Goal: Check status: Check status

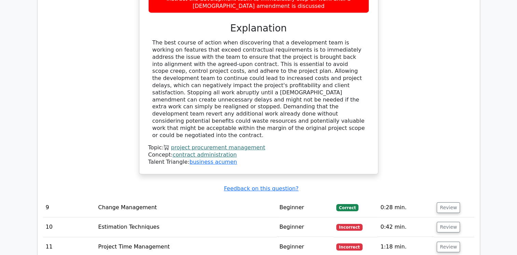
scroll to position [2280, 0]
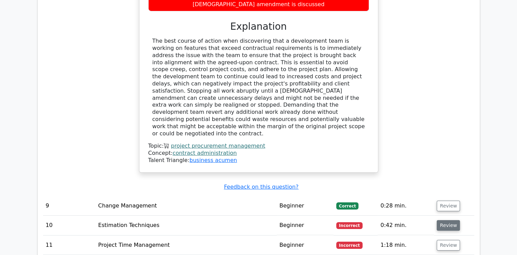
click at [442, 220] on button "Review" at bounding box center [448, 225] width 23 height 11
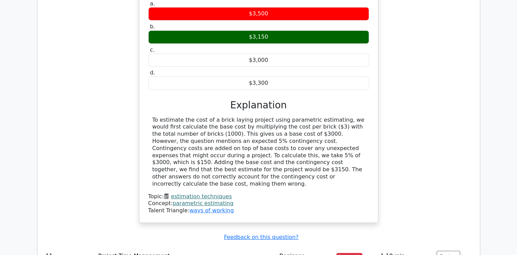
scroll to position [2564, 0]
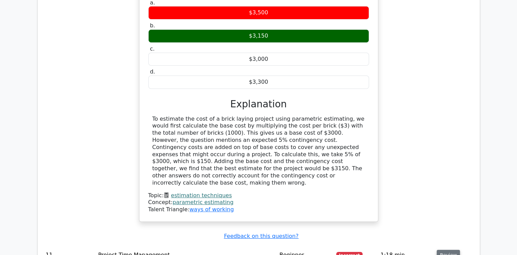
click at [446, 250] on button "Review" at bounding box center [448, 255] width 23 height 11
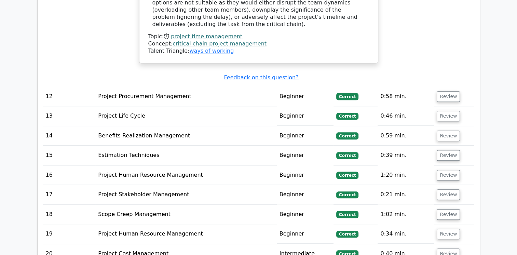
scroll to position [3030, 0]
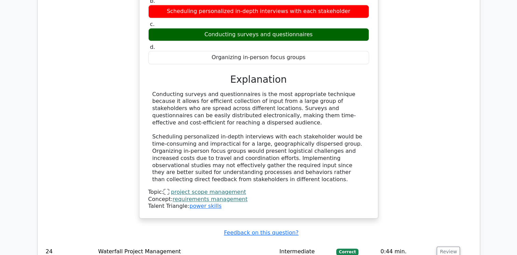
scroll to position [3420, 0]
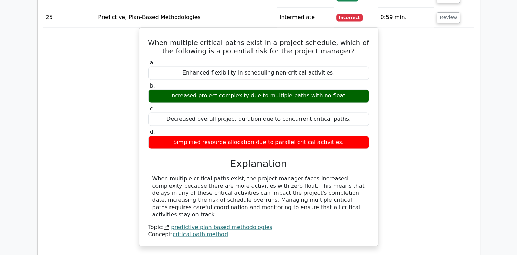
scroll to position [3673, 0]
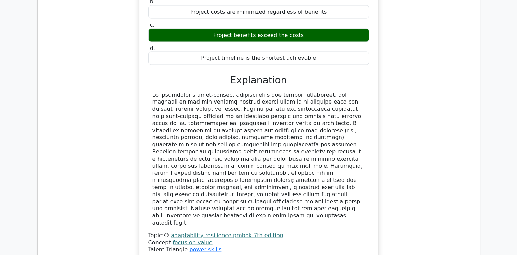
scroll to position [4036, 0]
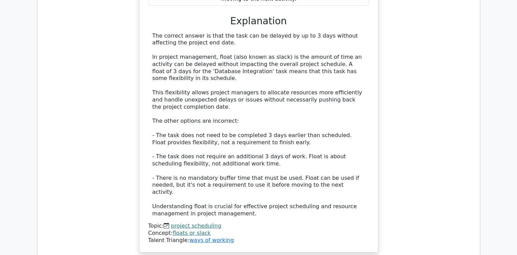
scroll to position [4571, 0]
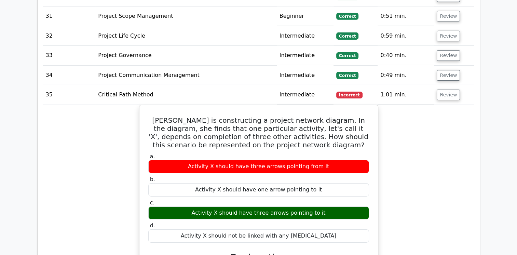
scroll to position [4812, 0]
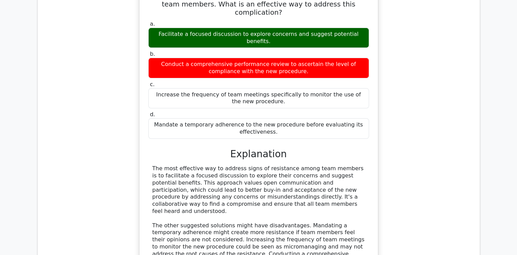
scroll to position [5265, 0]
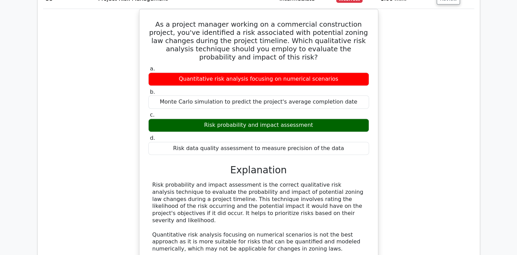
scroll to position [5635, 0]
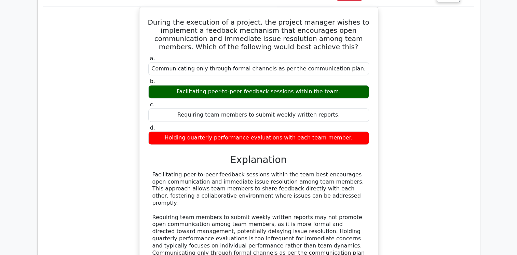
scroll to position [6023, 0]
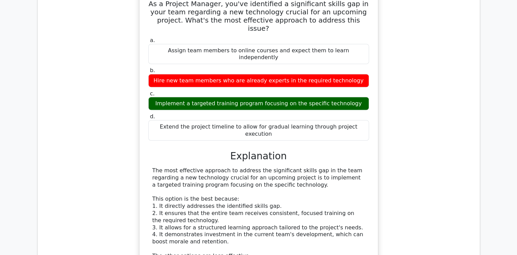
scroll to position [6423, 0]
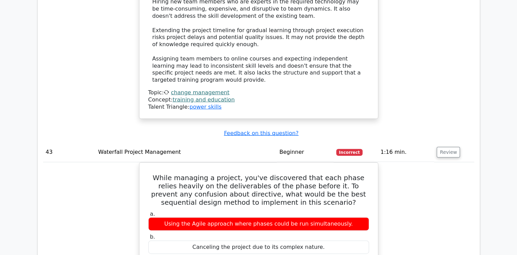
scroll to position [6691, 0]
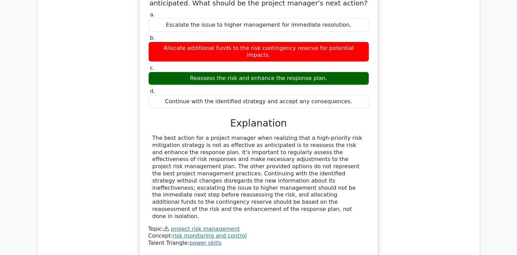
scroll to position [7279, 0]
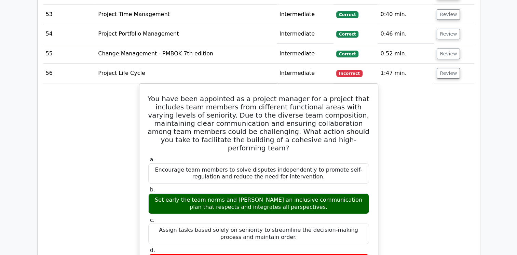
scroll to position [7663, 0]
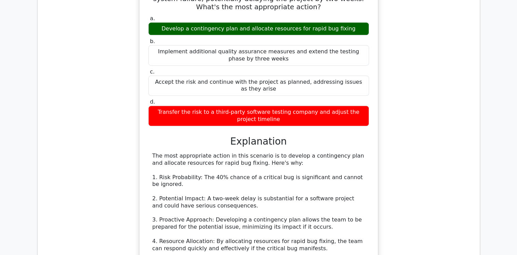
scroll to position [8250, 0]
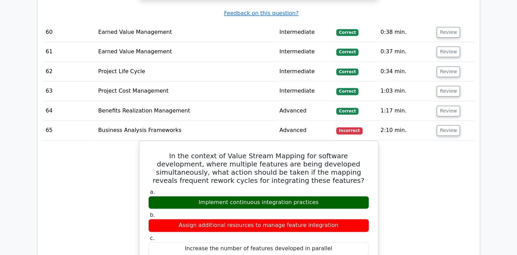
scroll to position [8666, 0]
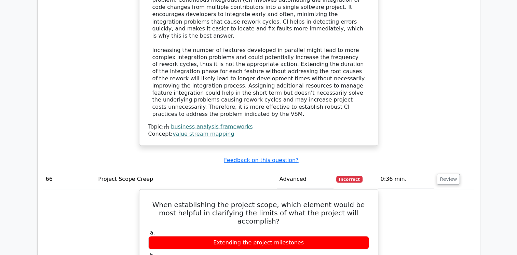
scroll to position [9033, 0]
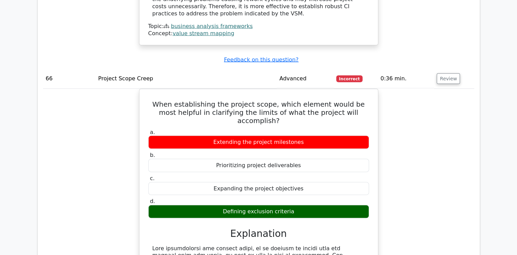
scroll to position [9116, 0]
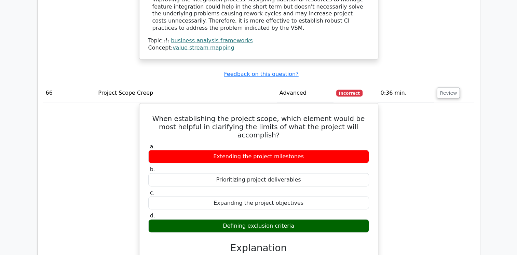
drag, startPoint x: 150, startPoint y: 167, endPoint x: 204, endPoint y: 198, distance: 61.9
drag, startPoint x: 204, startPoint y: 198, endPoint x: 191, endPoint y: 190, distance: 15.1
copy div "The Discounted Cash Flow (DCF) of an investment is calculated by summing up all…"
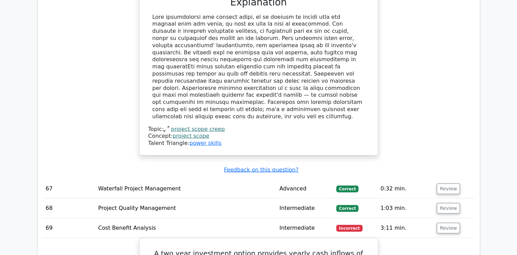
scroll to position [9362, 0]
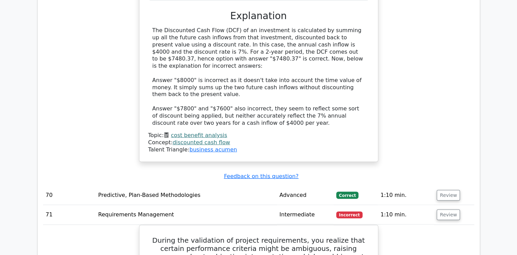
scroll to position [9769, 0]
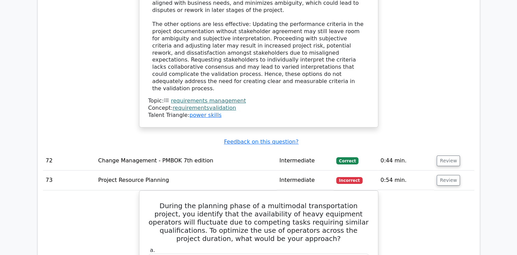
scroll to position [10217, 0]
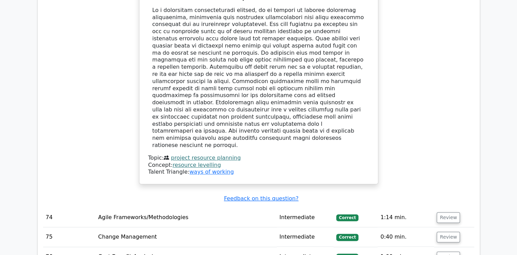
scroll to position [10598, 0]
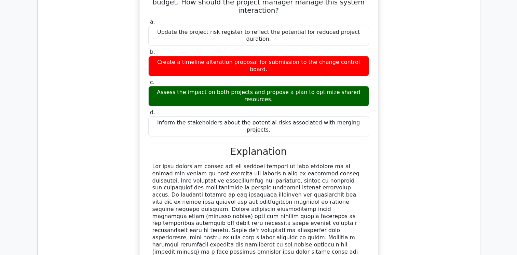
scroll to position [10922, 0]
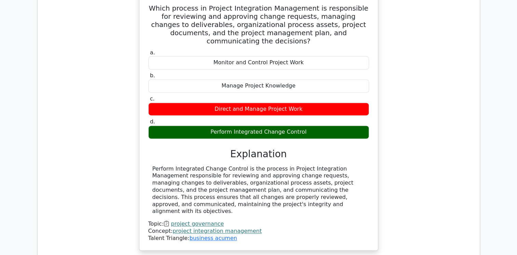
scroll to position [11313, 0]
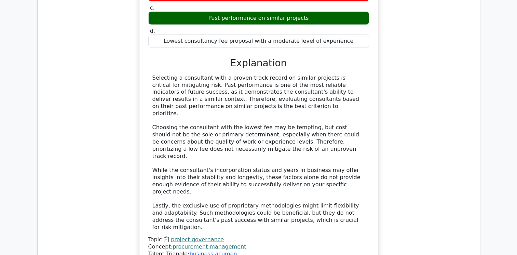
scroll to position [11782, 0]
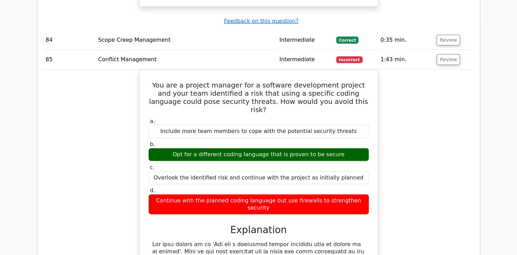
scroll to position [12043, 0]
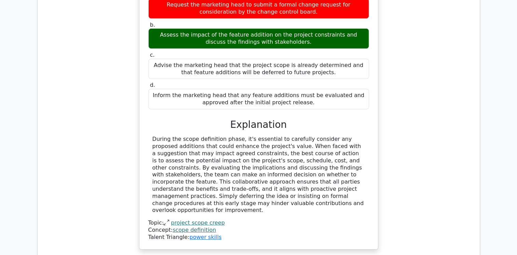
scroll to position [12555, 0]
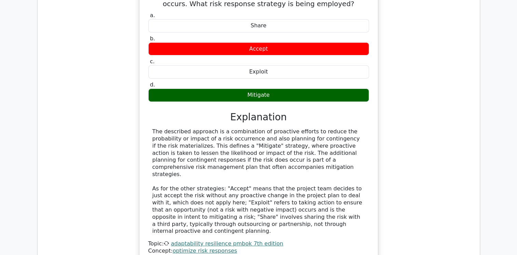
scroll to position [12911, 0]
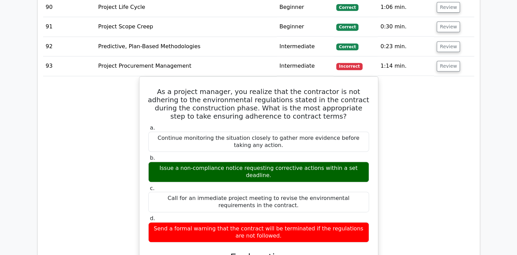
scroll to position [13228, 0]
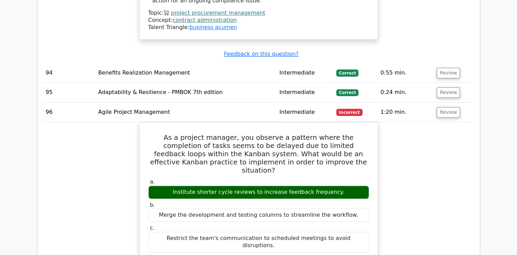
scroll to position [13620, 0]
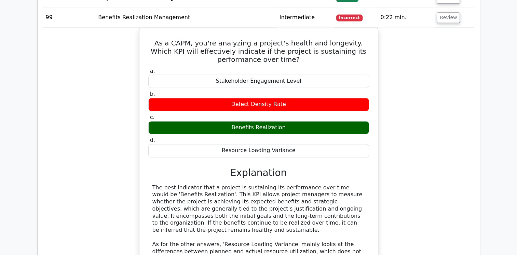
scroll to position [14108, 0]
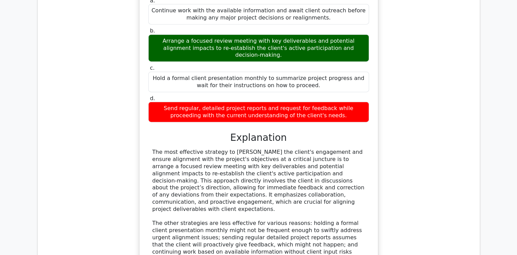
scroll to position [14544, 0]
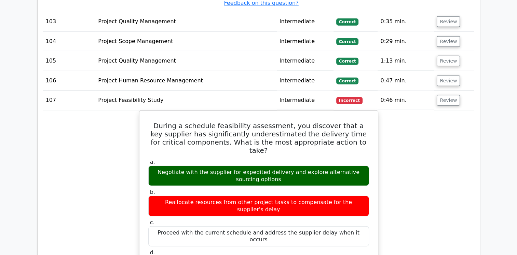
scroll to position [14892, 0]
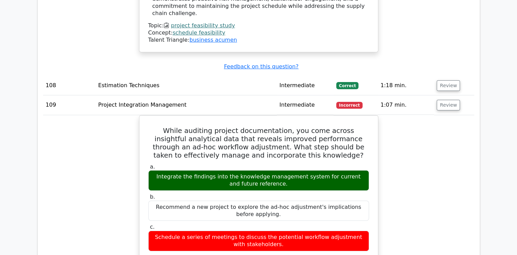
scroll to position [15339, 0]
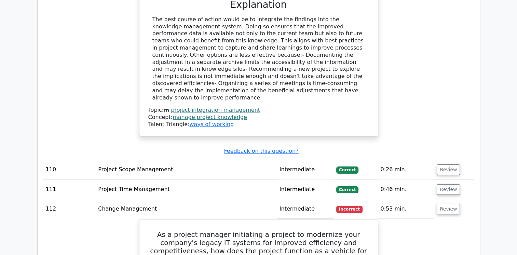
scroll to position [15632, 0]
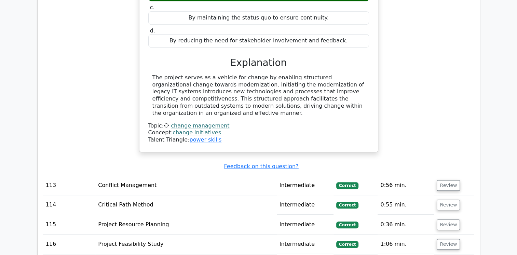
scroll to position [15949, 0]
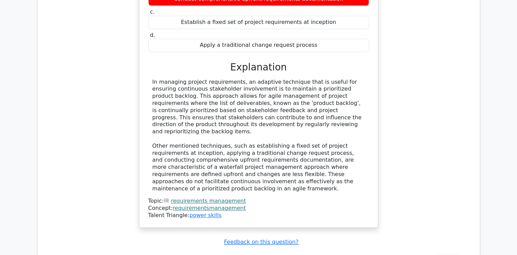
scroll to position [16358, 0]
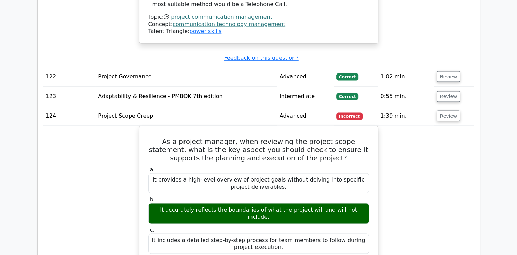
scroll to position [16850, 0]
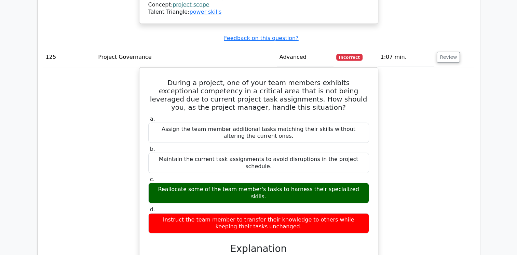
scroll to position [17349, 0]
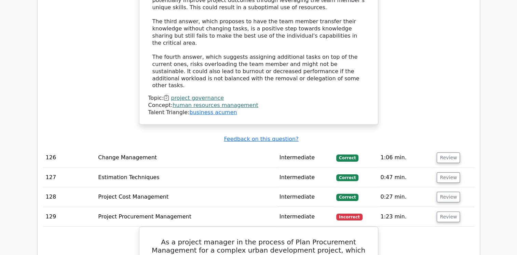
scroll to position [17684, 0]
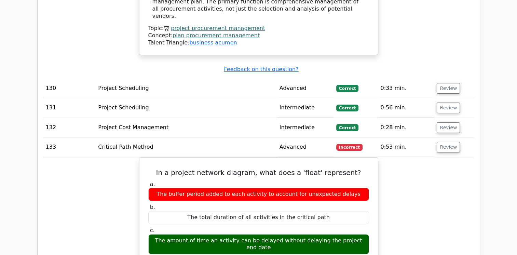
scroll to position [18269, 0]
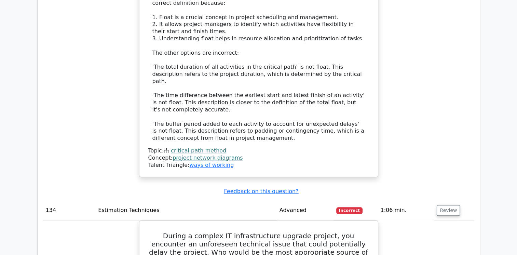
scroll to position [18580, 0]
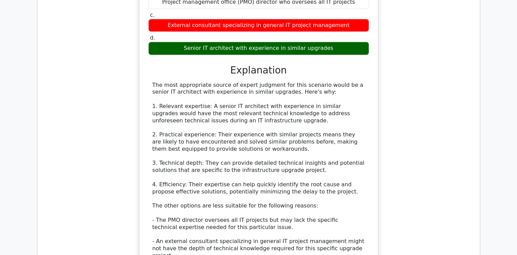
scroll to position [18888, 0]
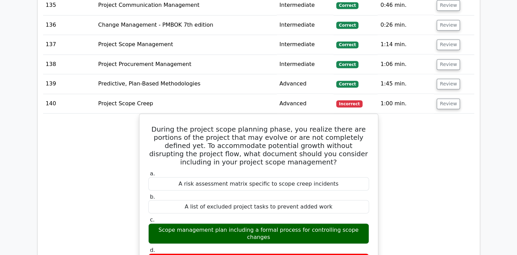
scroll to position [19262, 0]
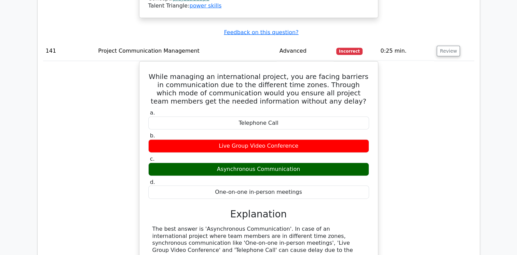
scroll to position [19700, 0]
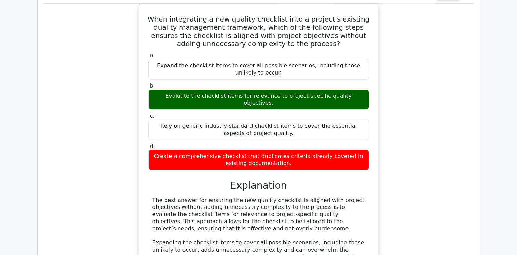
scroll to position [20091, 0]
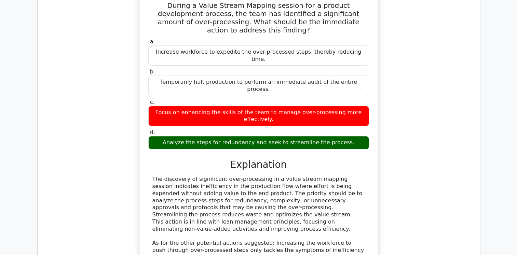
scroll to position [20485, 0]
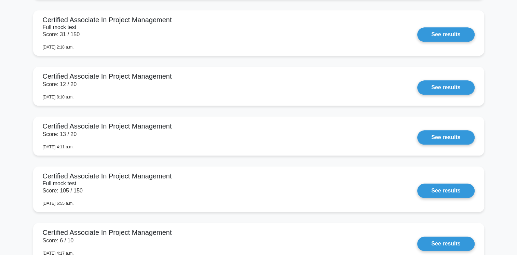
scroll to position [782, 0]
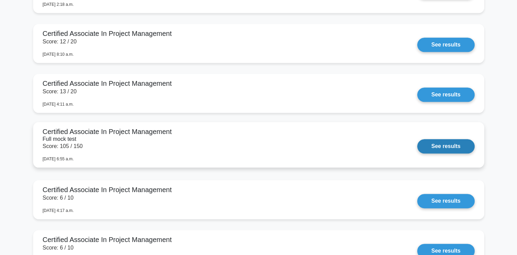
click at [440, 145] on link "See results" at bounding box center [445, 146] width 57 height 14
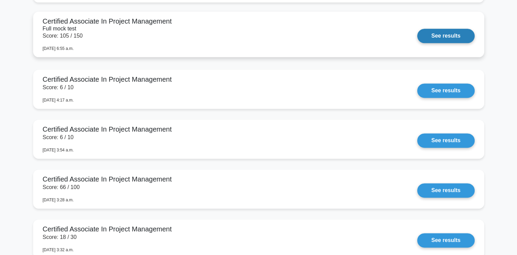
scroll to position [925, 0]
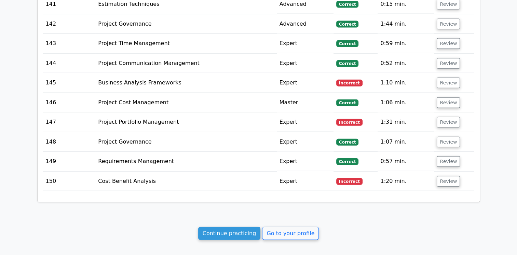
scroll to position [4199, 0]
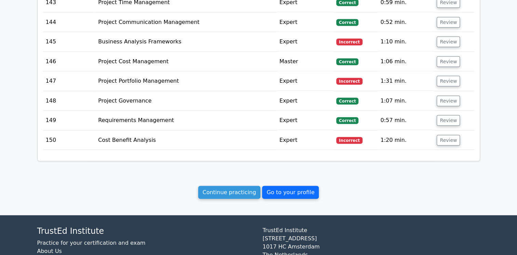
click at [284, 186] on link "Go to your profile" at bounding box center [290, 192] width 57 height 13
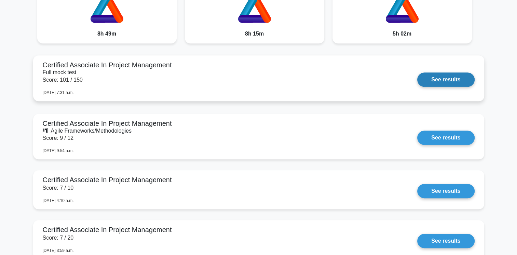
scroll to position [488, 0]
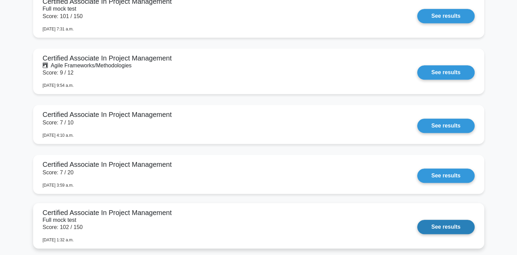
click at [435, 224] on link "See results" at bounding box center [445, 227] width 57 height 14
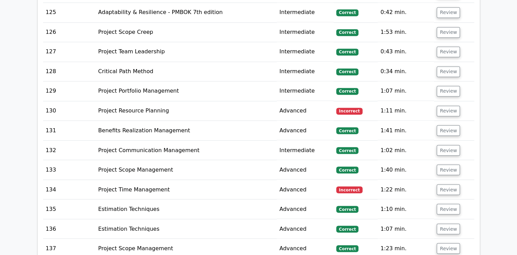
scroll to position [4122, 0]
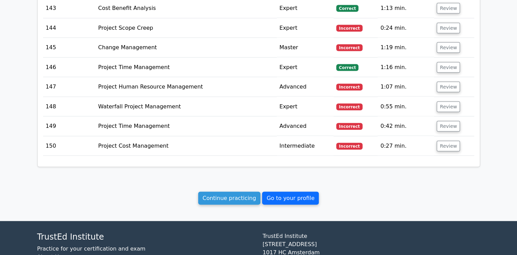
click at [287, 192] on link "Go to your profile" at bounding box center [290, 198] width 57 height 13
